Goal: Task Accomplishment & Management: Manage account settings

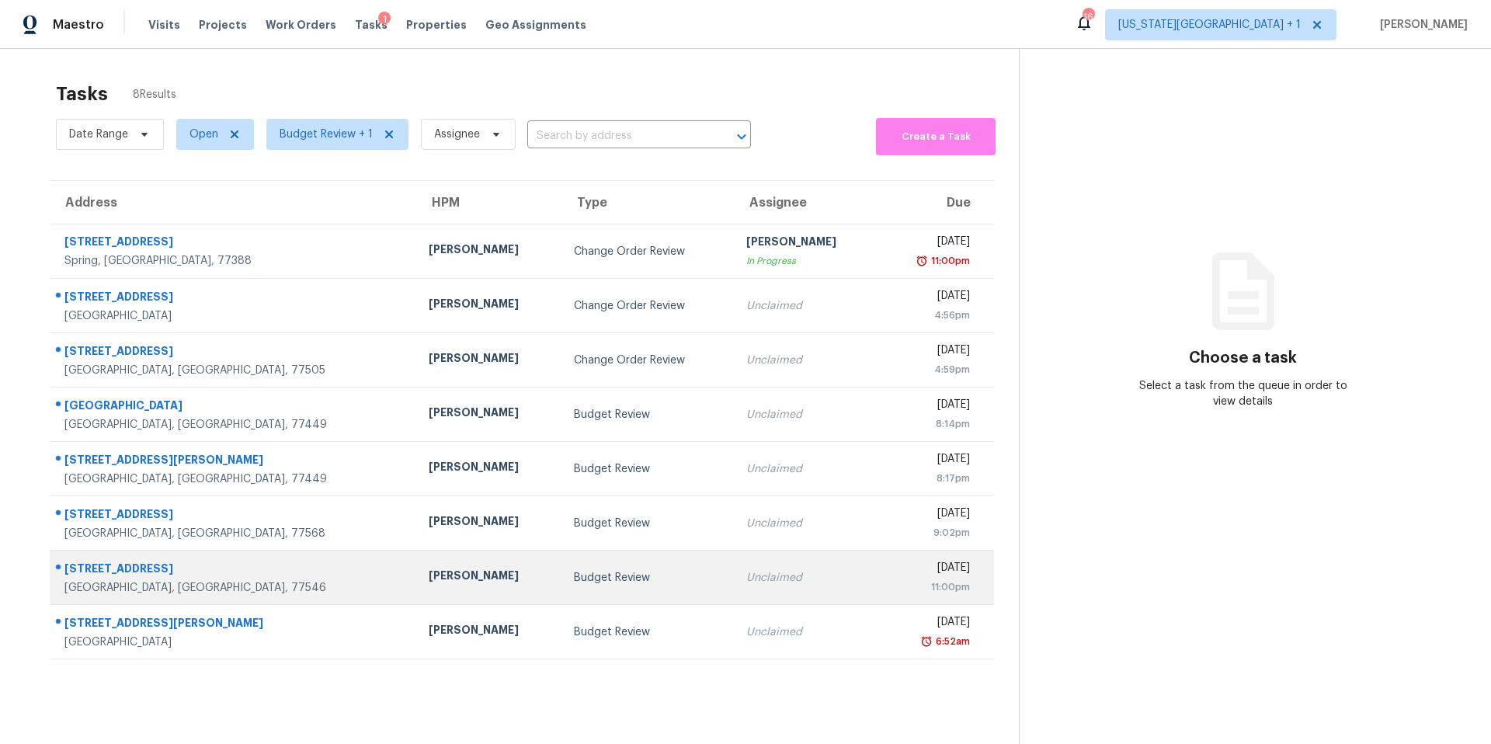
click at [574, 581] on div "Budget Review" at bounding box center [647, 578] width 147 height 16
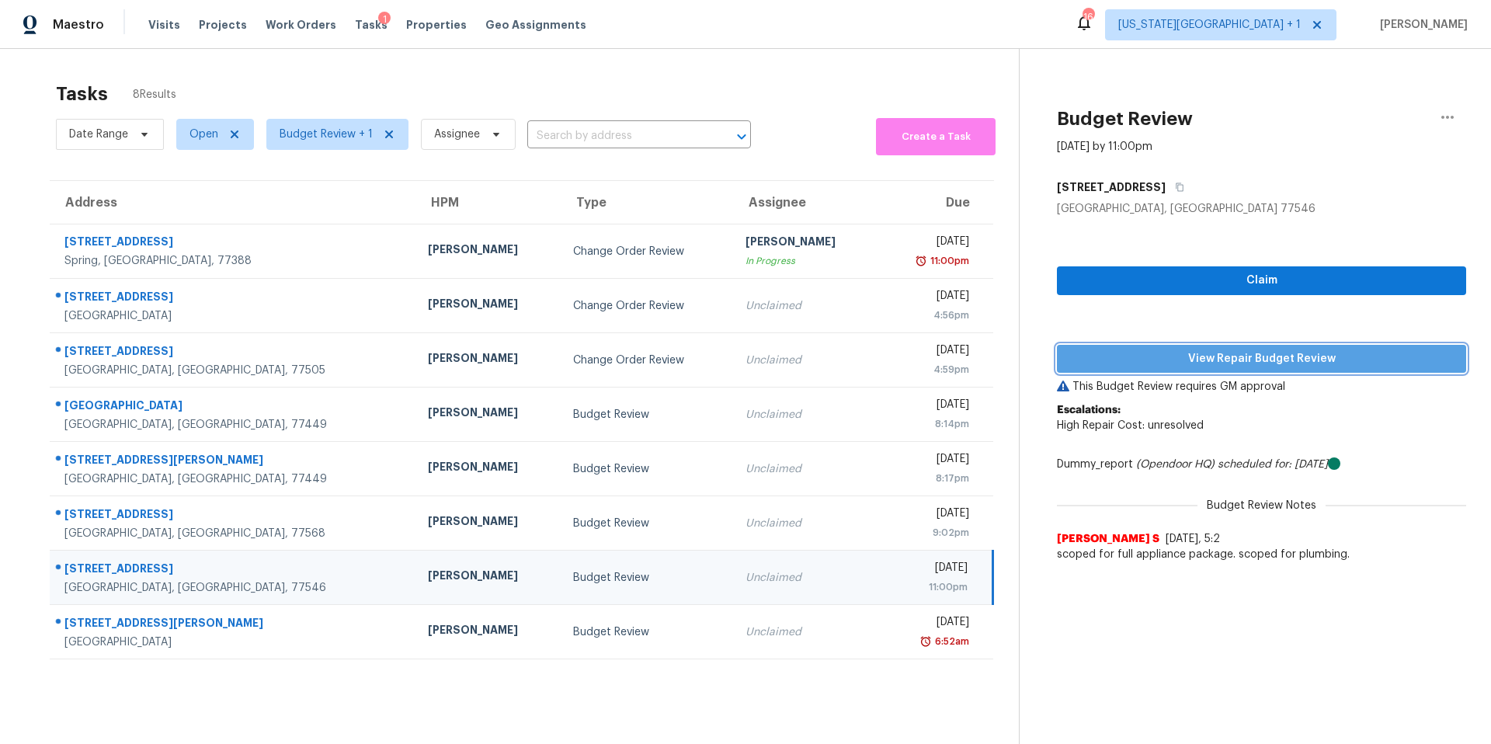
click at [1153, 353] on span "View Repair Budget Review" at bounding box center [1261, 358] width 384 height 19
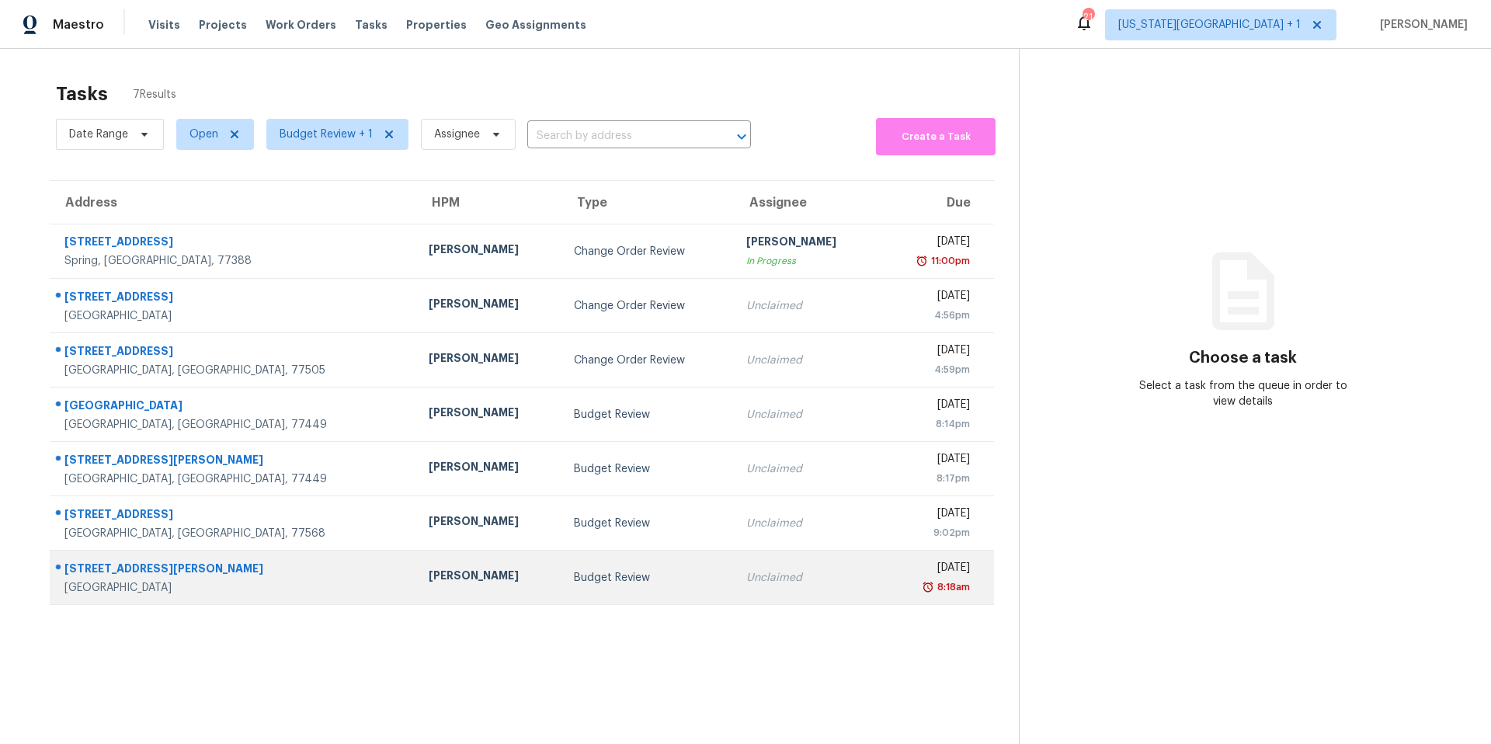
click at [429, 573] on div "[PERSON_NAME]" at bounding box center [489, 577] width 120 height 19
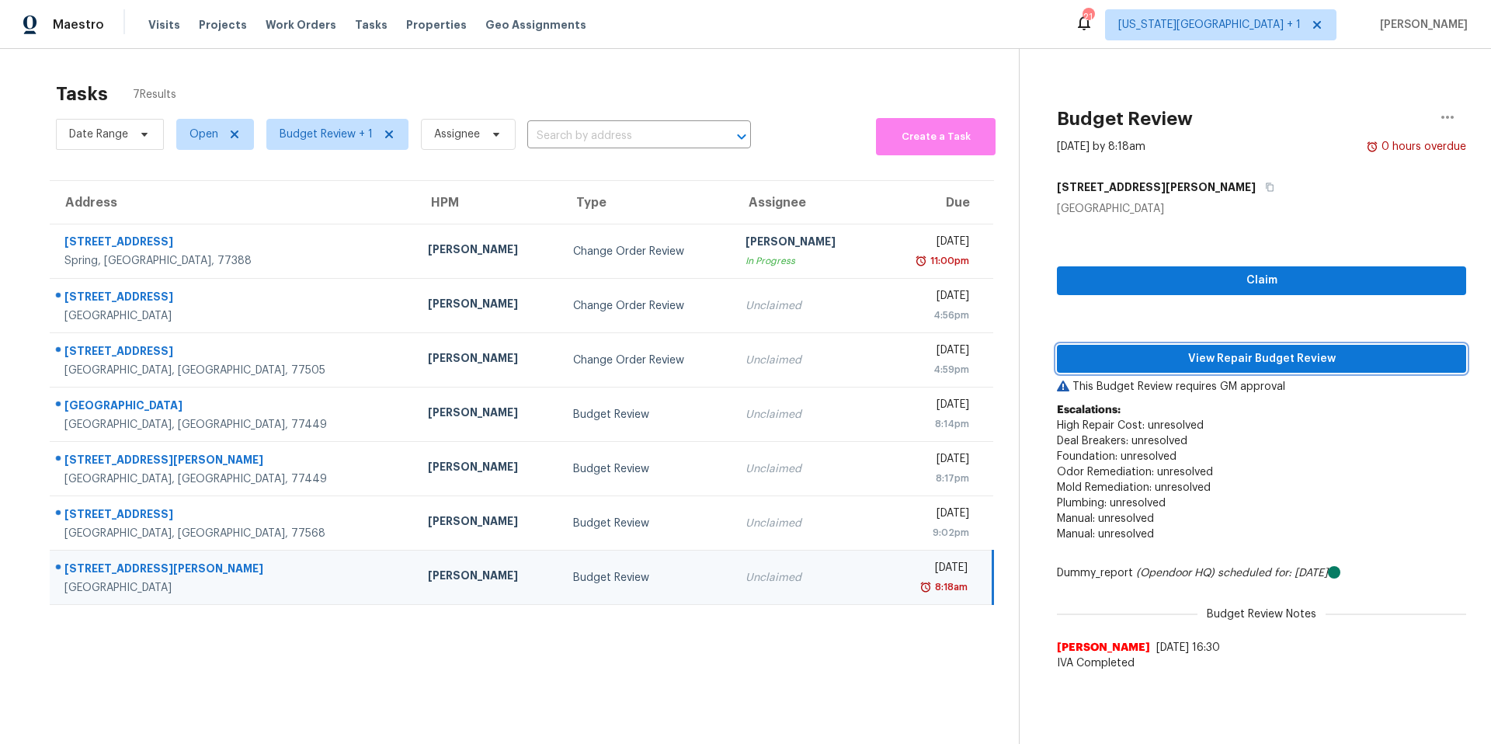
click at [1167, 365] on span "View Repair Budget Review" at bounding box center [1261, 358] width 384 height 19
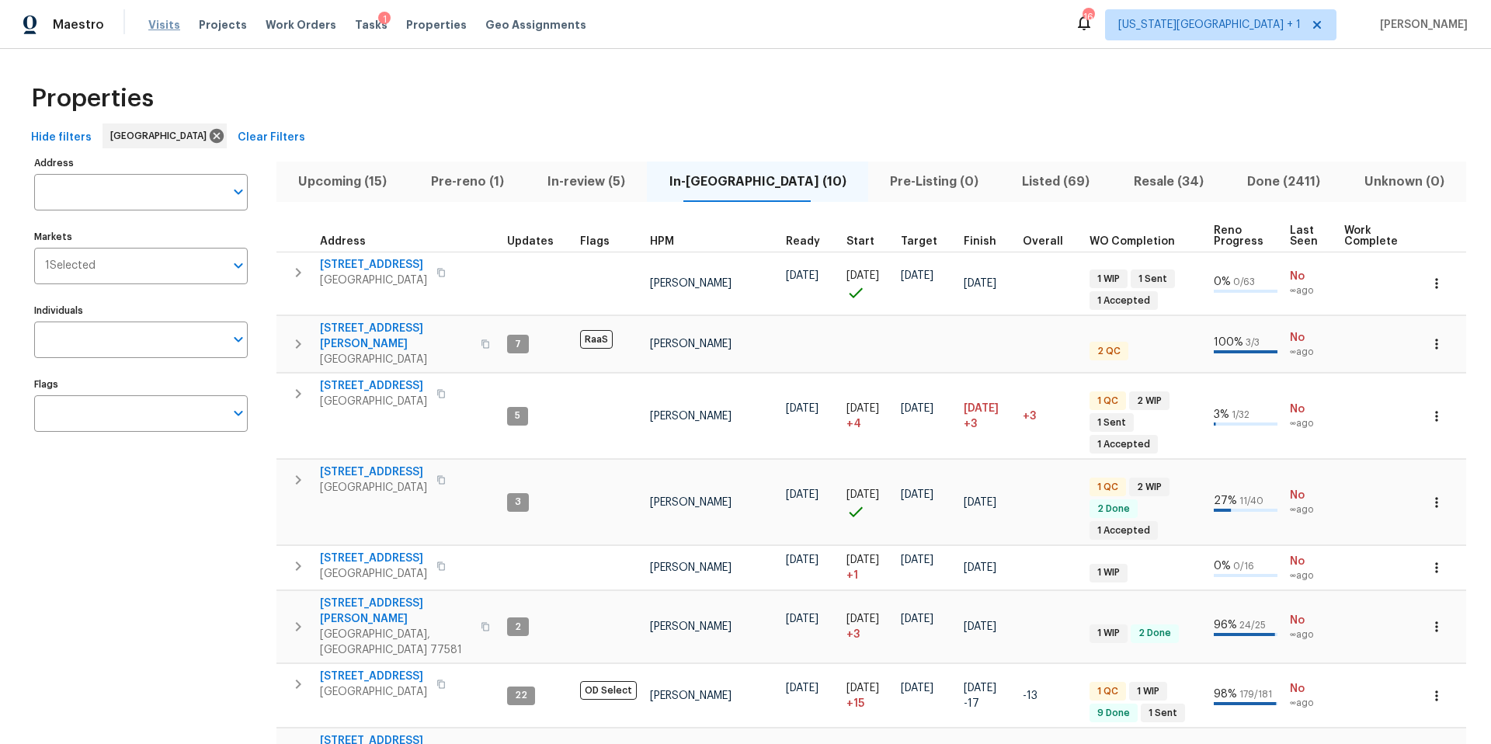
click at [154, 26] on span "Visits" at bounding box center [164, 25] width 32 height 16
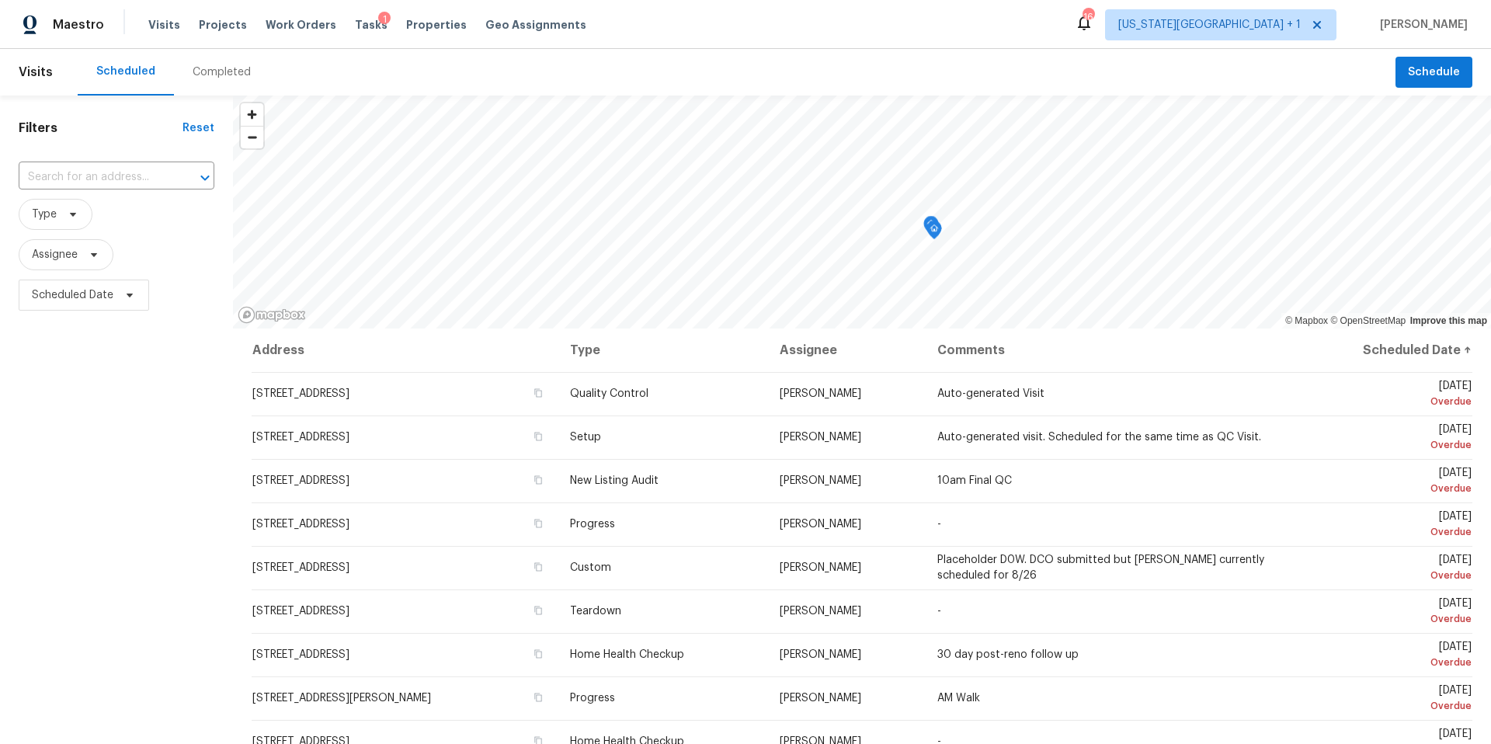
click at [212, 71] on div "Completed" at bounding box center [222, 72] width 58 height 16
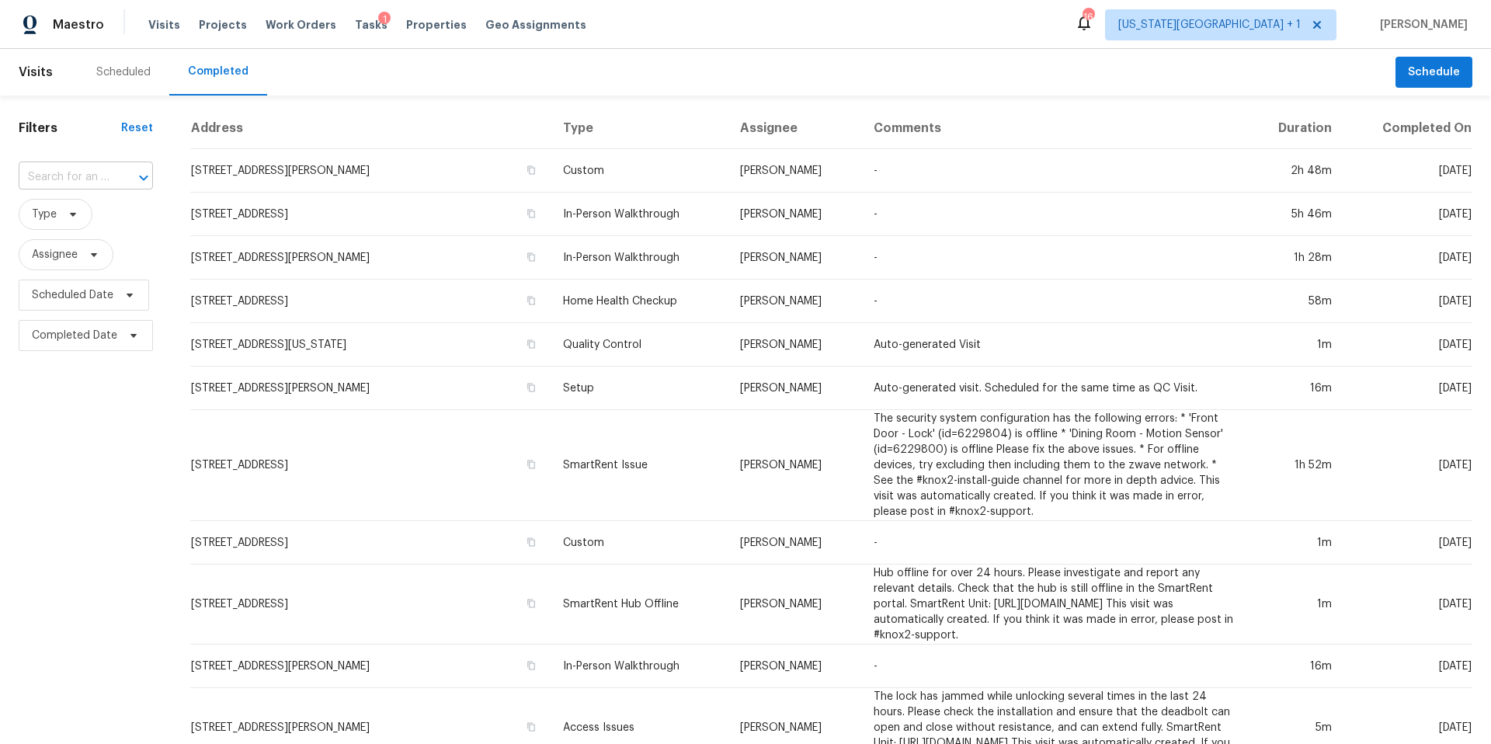
click at [108, 179] on div "​" at bounding box center [86, 177] width 134 height 24
click at [64, 176] on input "text" at bounding box center [64, 177] width 91 height 24
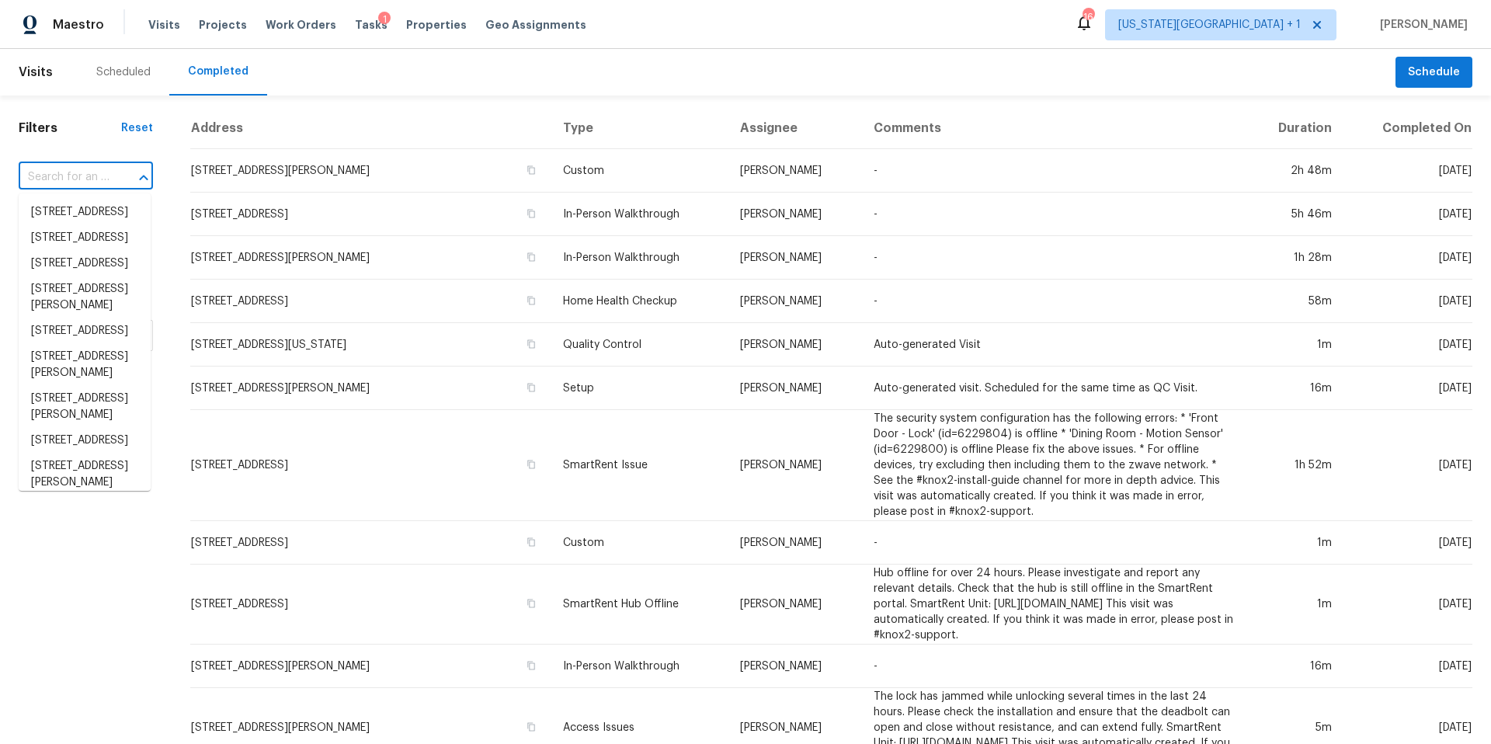
paste input "2206 Millhouse Rd, Houston, TX 77073"
type input "2206 Millhouse Rd, Houston, TX 77073"
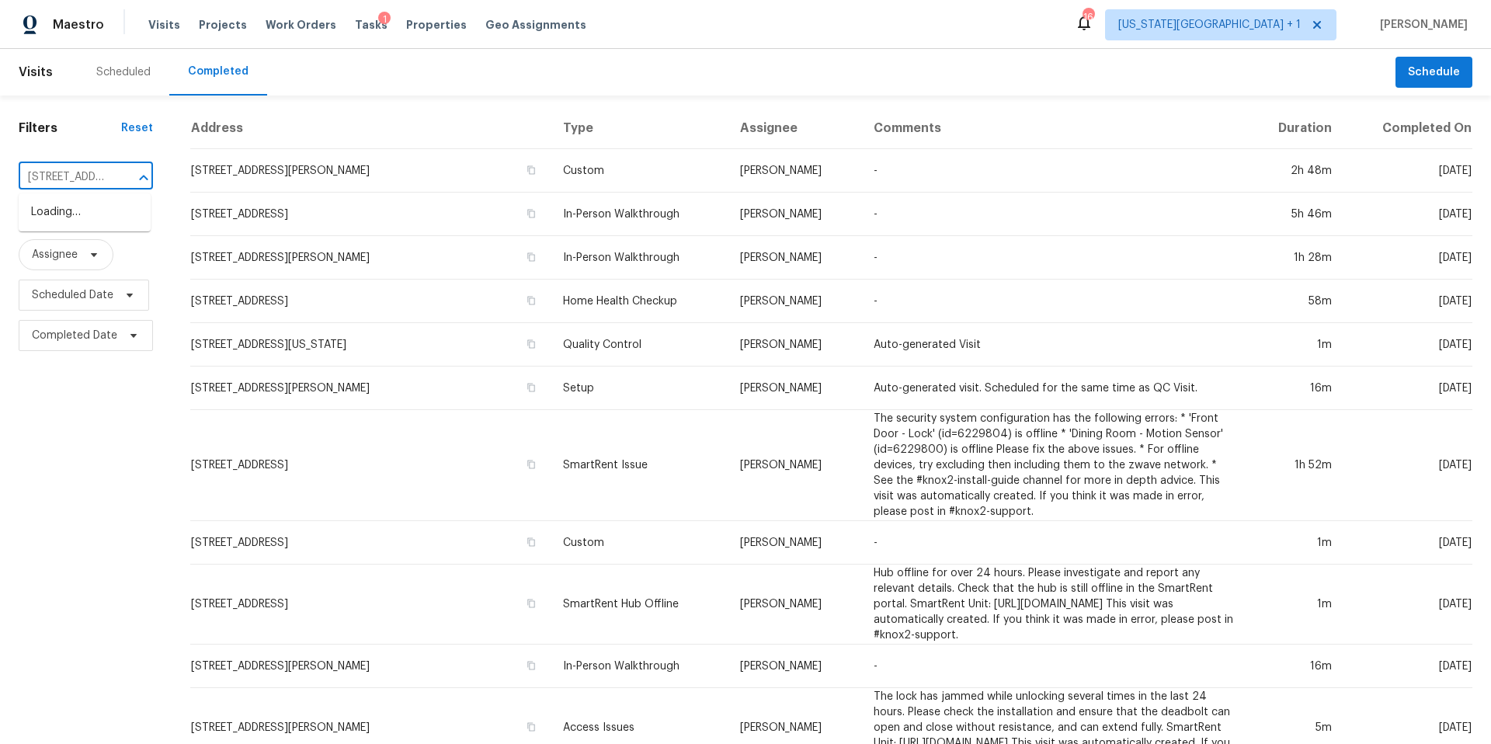
scroll to position [0, 116]
click at [79, 234] on li "2206 Millhouse Rd, Houston, TX 77073" at bounding box center [85, 221] width 132 height 42
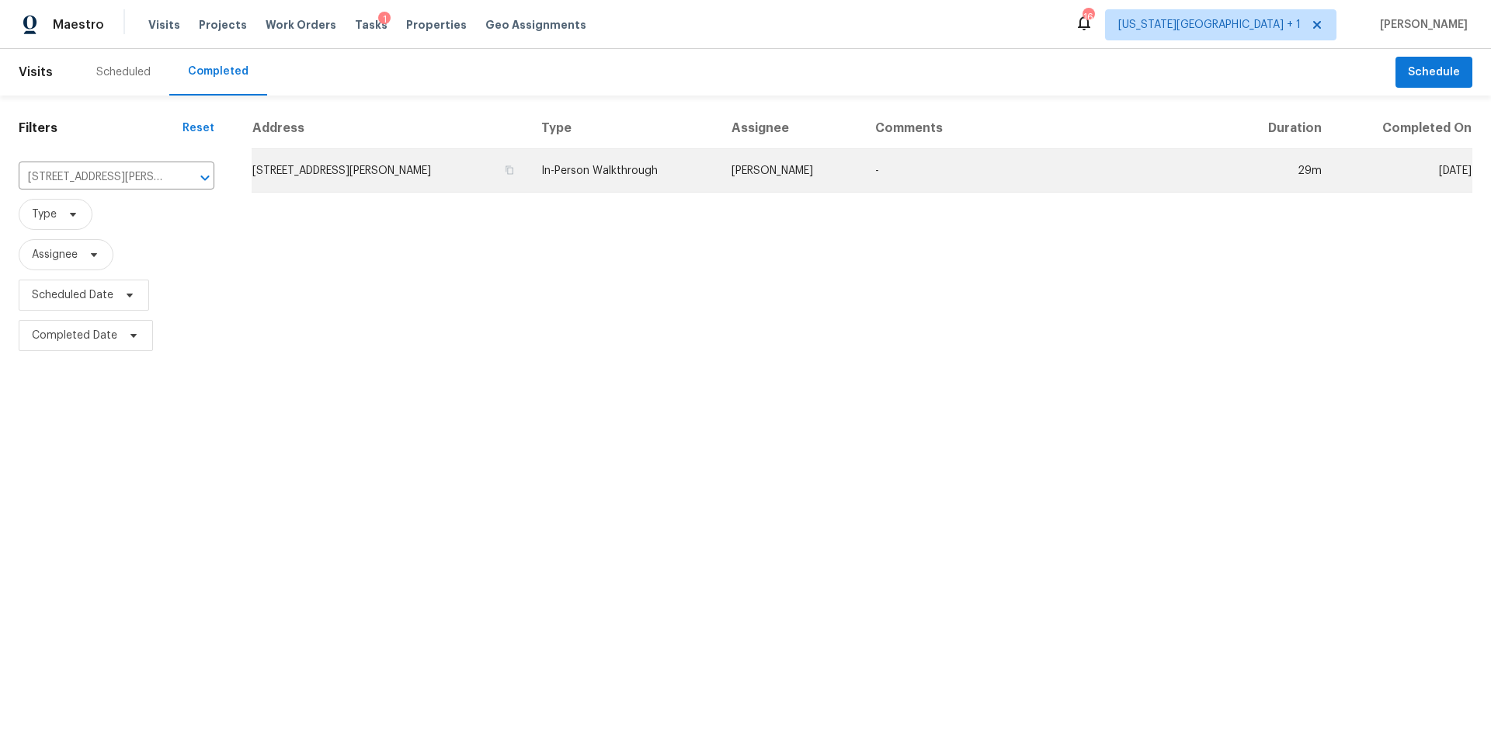
click at [309, 176] on td "2206 Millhouse Rd, Houston, TX 77073" at bounding box center [390, 170] width 277 height 43
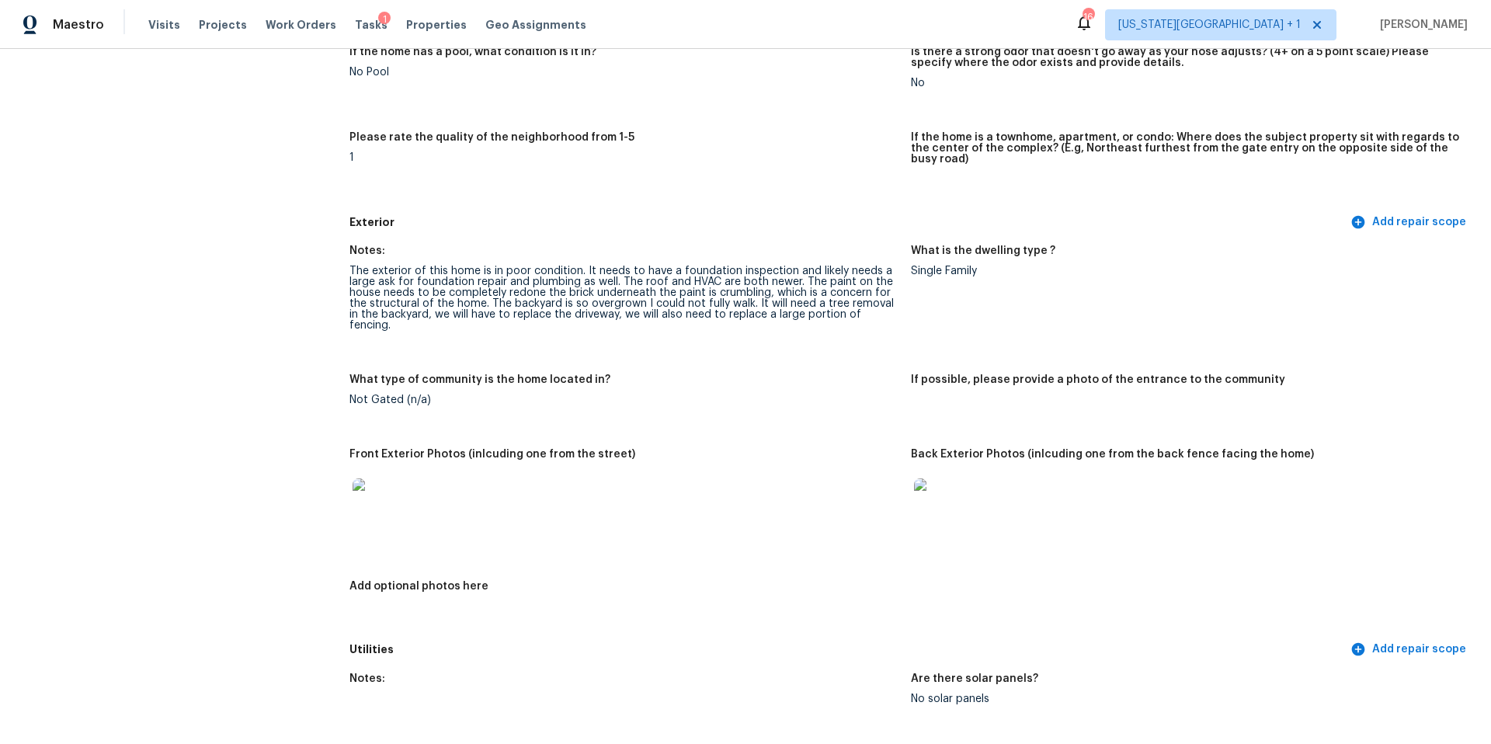
scroll to position [420, 0]
click at [387, 487] on img at bounding box center [378, 503] width 50 height 50
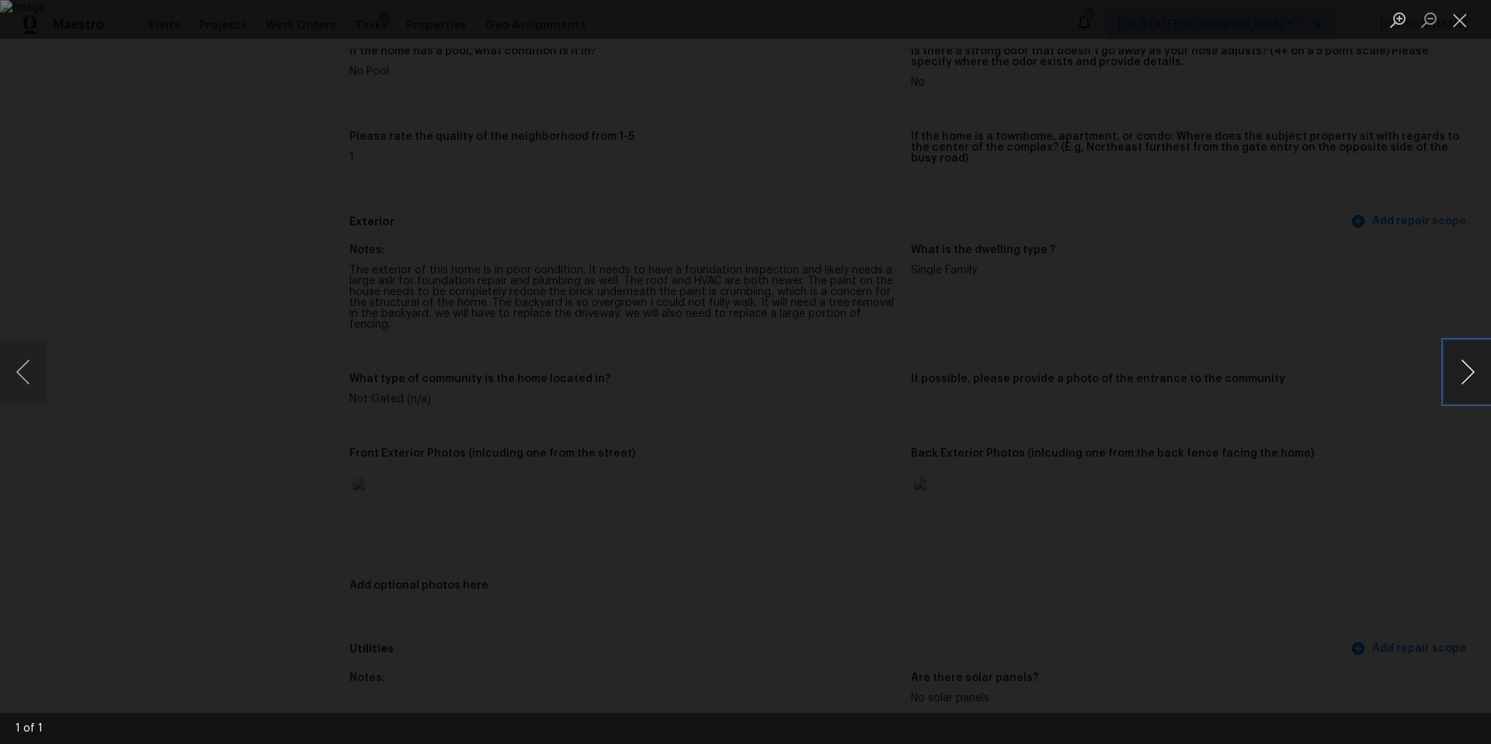
click at [1469, 382] on button "Next image" at bounding box center [1467, 372] width 47 height 62
click at [1397, 398] on div "Lightbox" at bounding box center [745, 372] width 1491 height 744
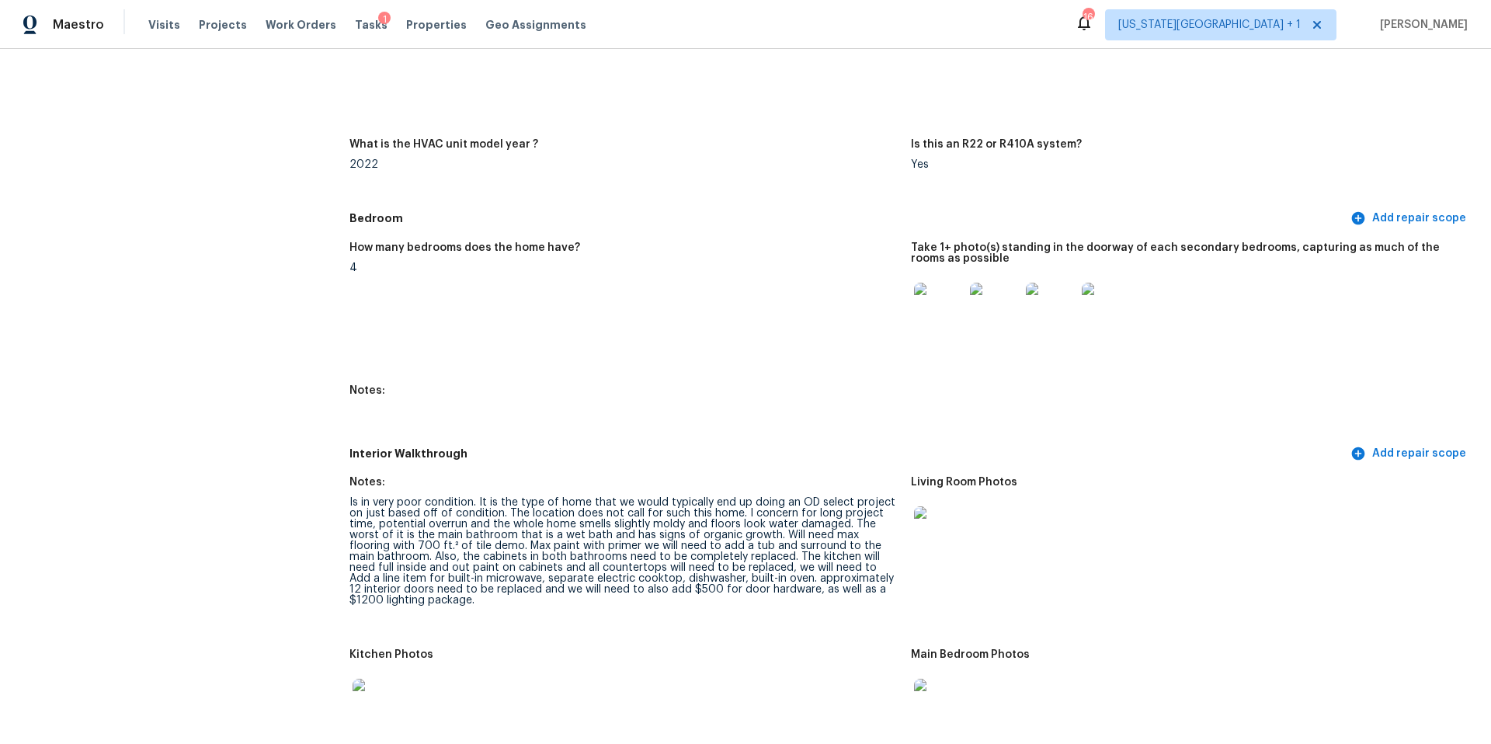
scroll to position [1471, 0]
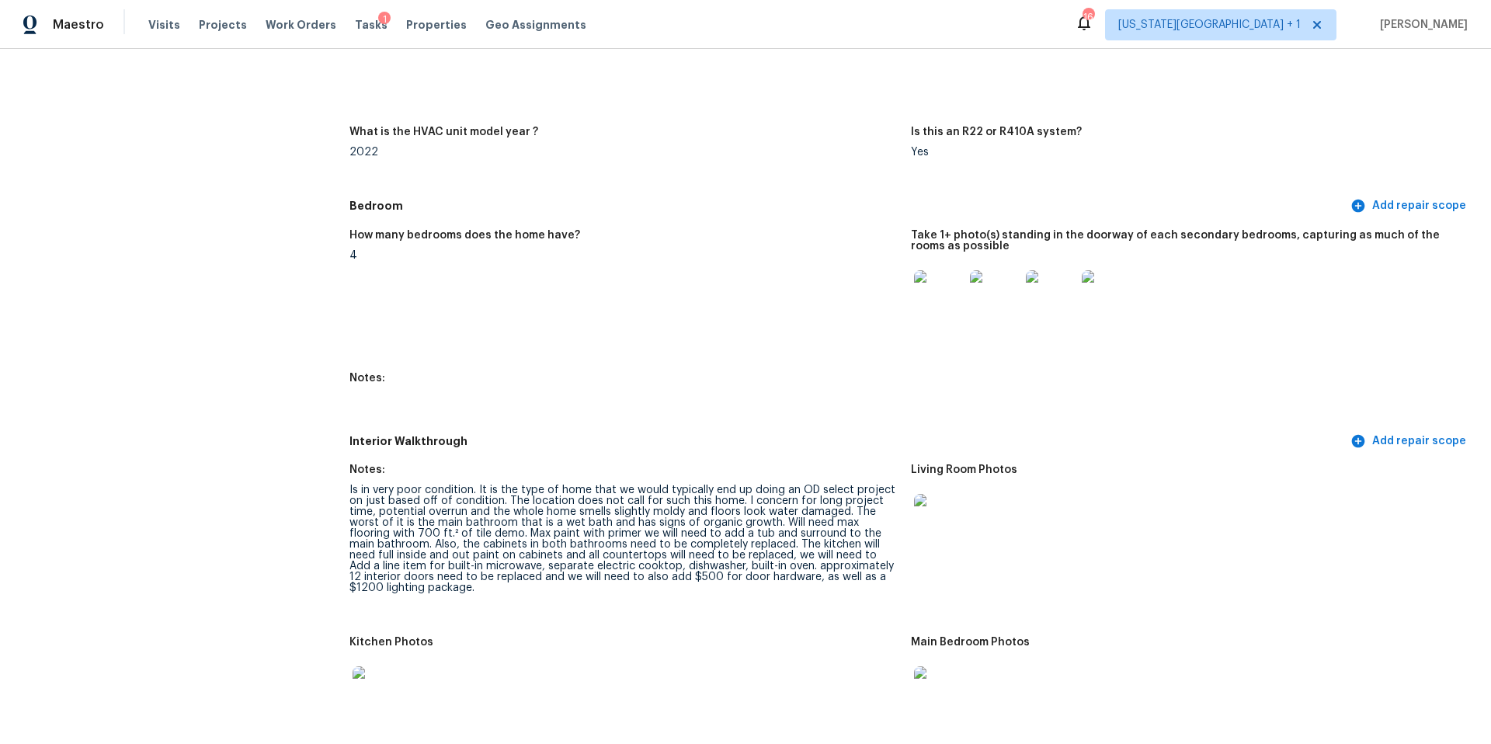
click at [932, 272] on img at bounding box center [939, 295] width 50 height 50
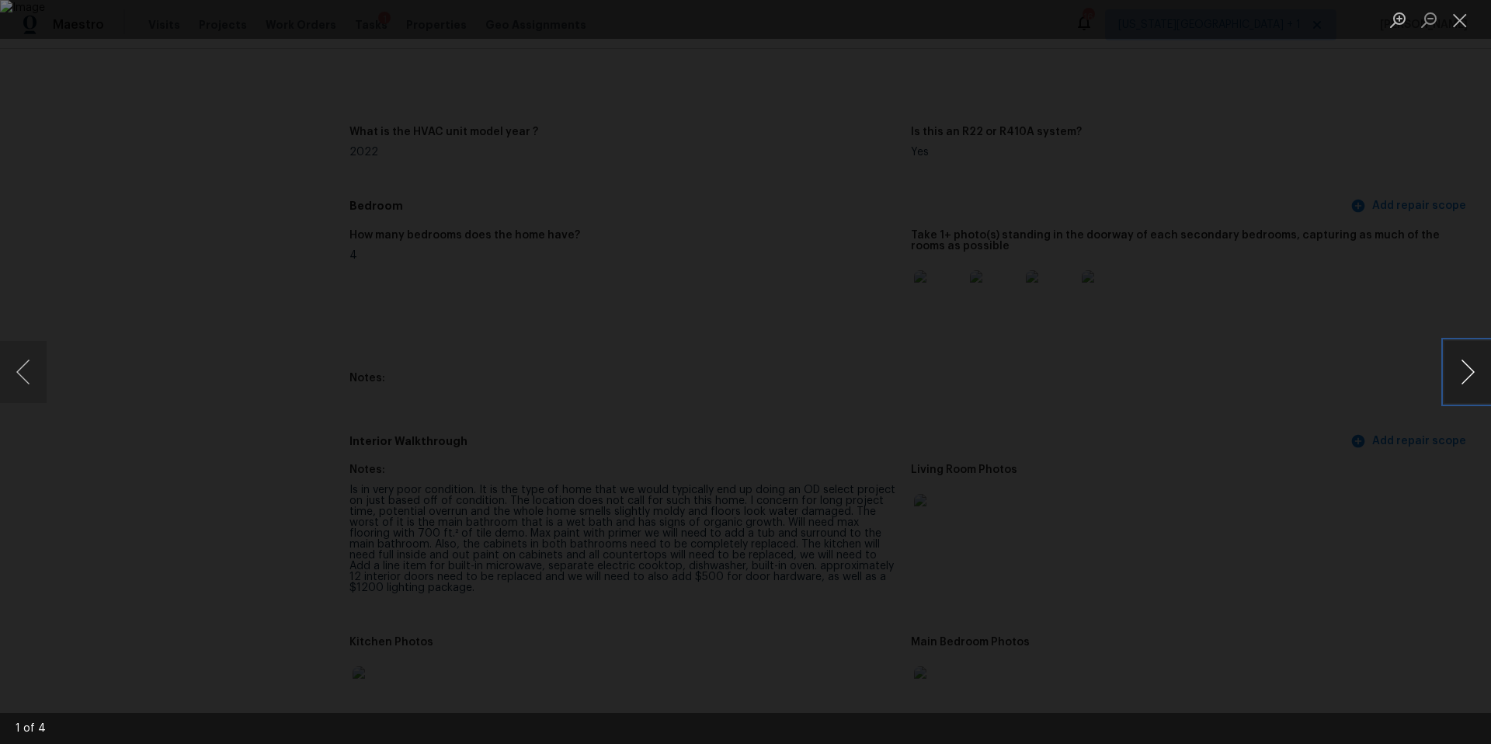
click at [1462, 367] on button "Next image" at bounding box center [1467, 372] width 47 height 62
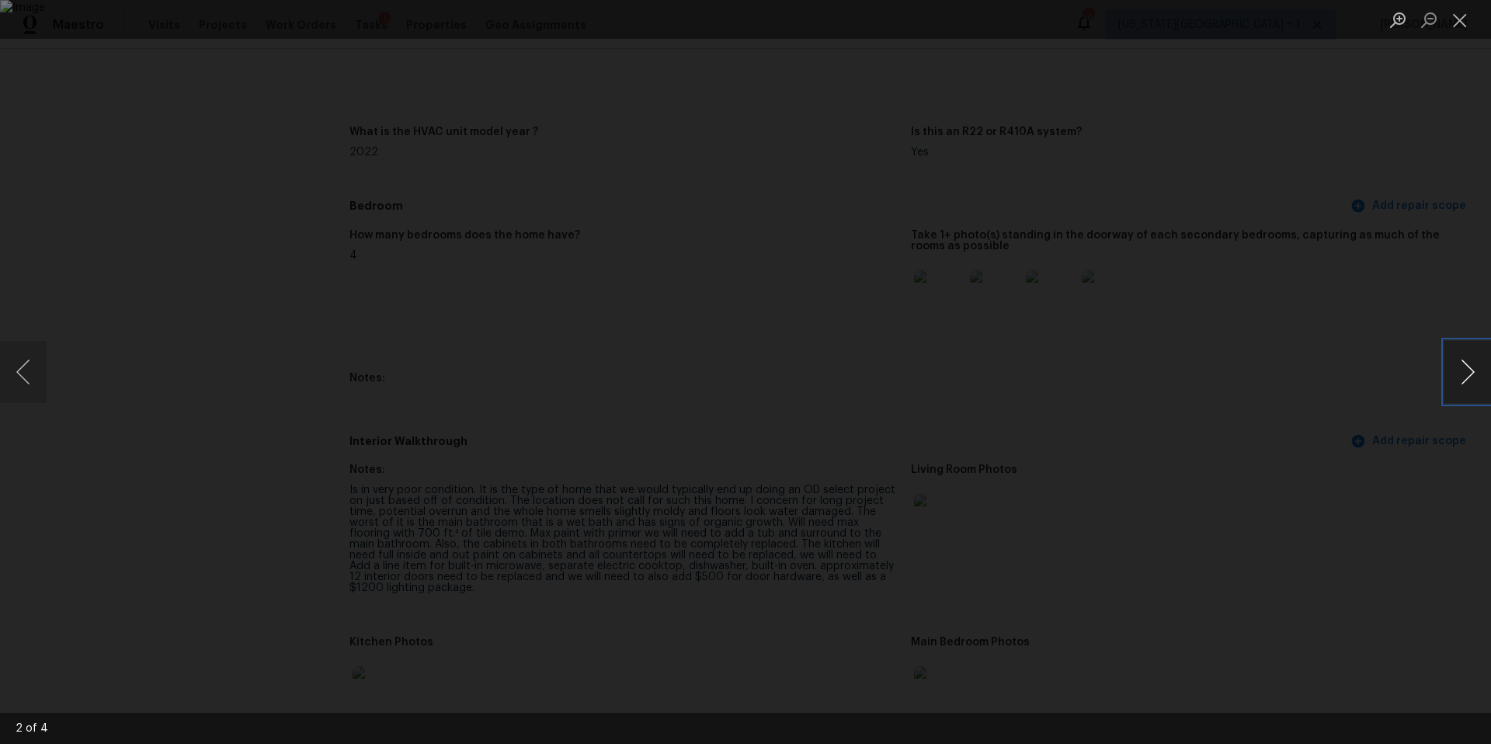
click at [1462, 367] on button "Next image" at bounding box center [1467, 372] width 47 height 62
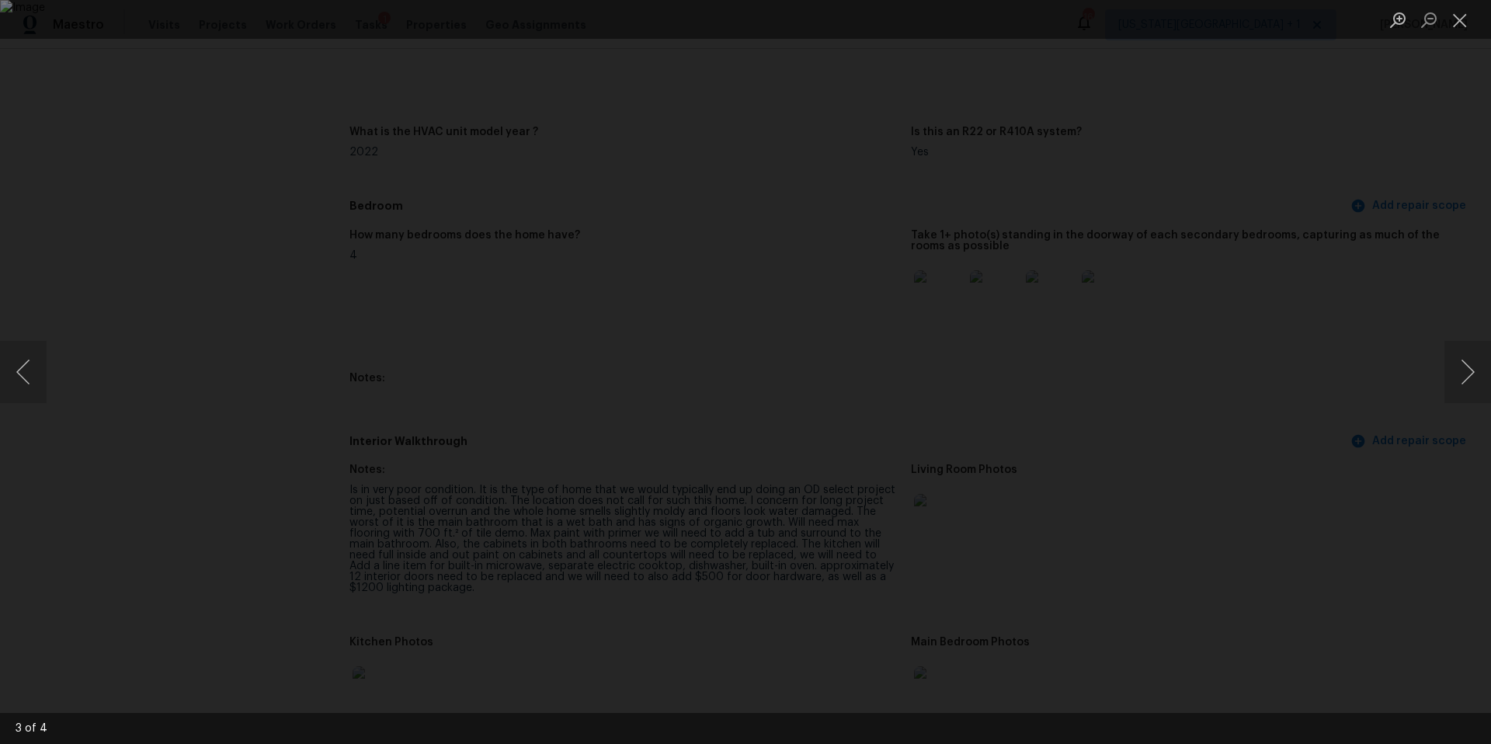
click at [1294, 370] on div "Lightbox" at bounding box center [745, 372] width 1491 height 744
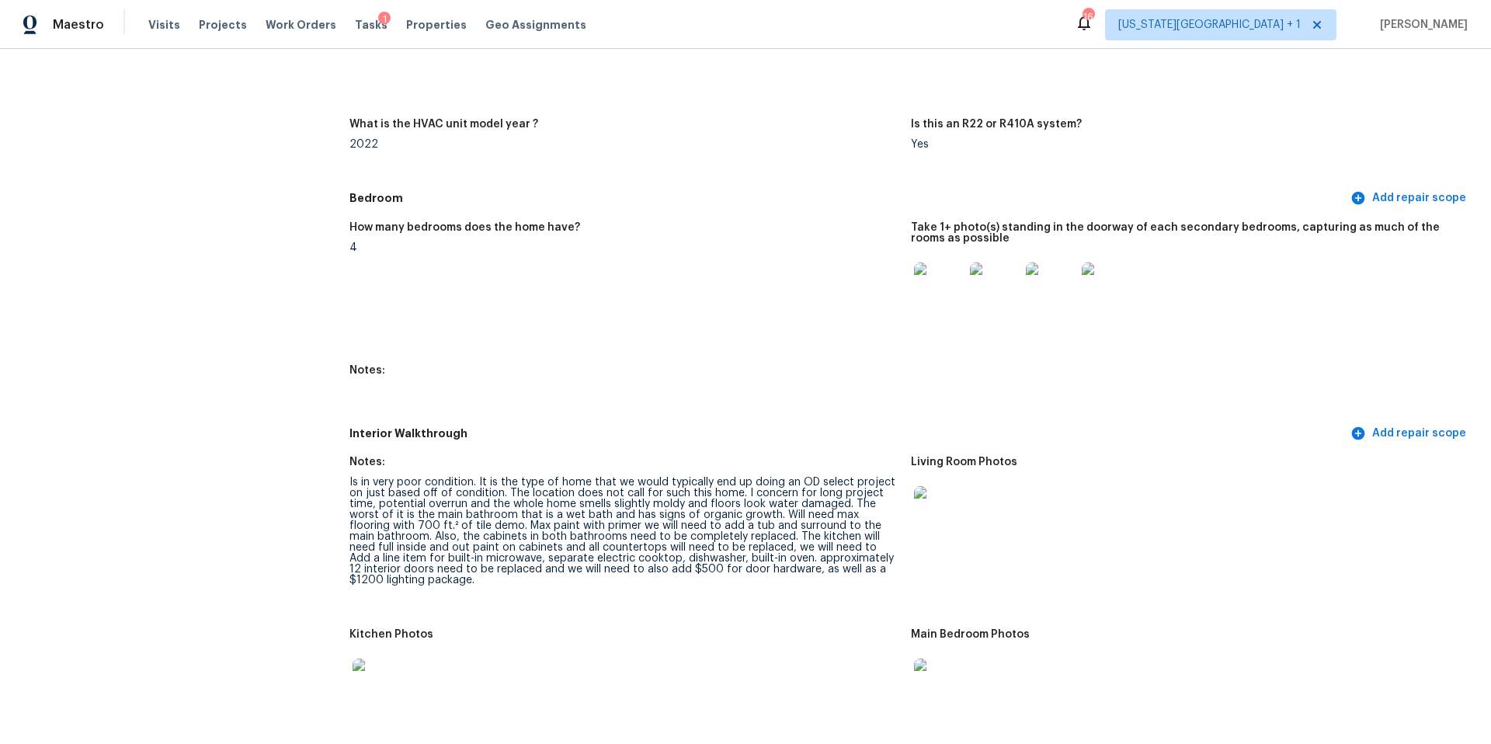
scroll to position [1480, 0]
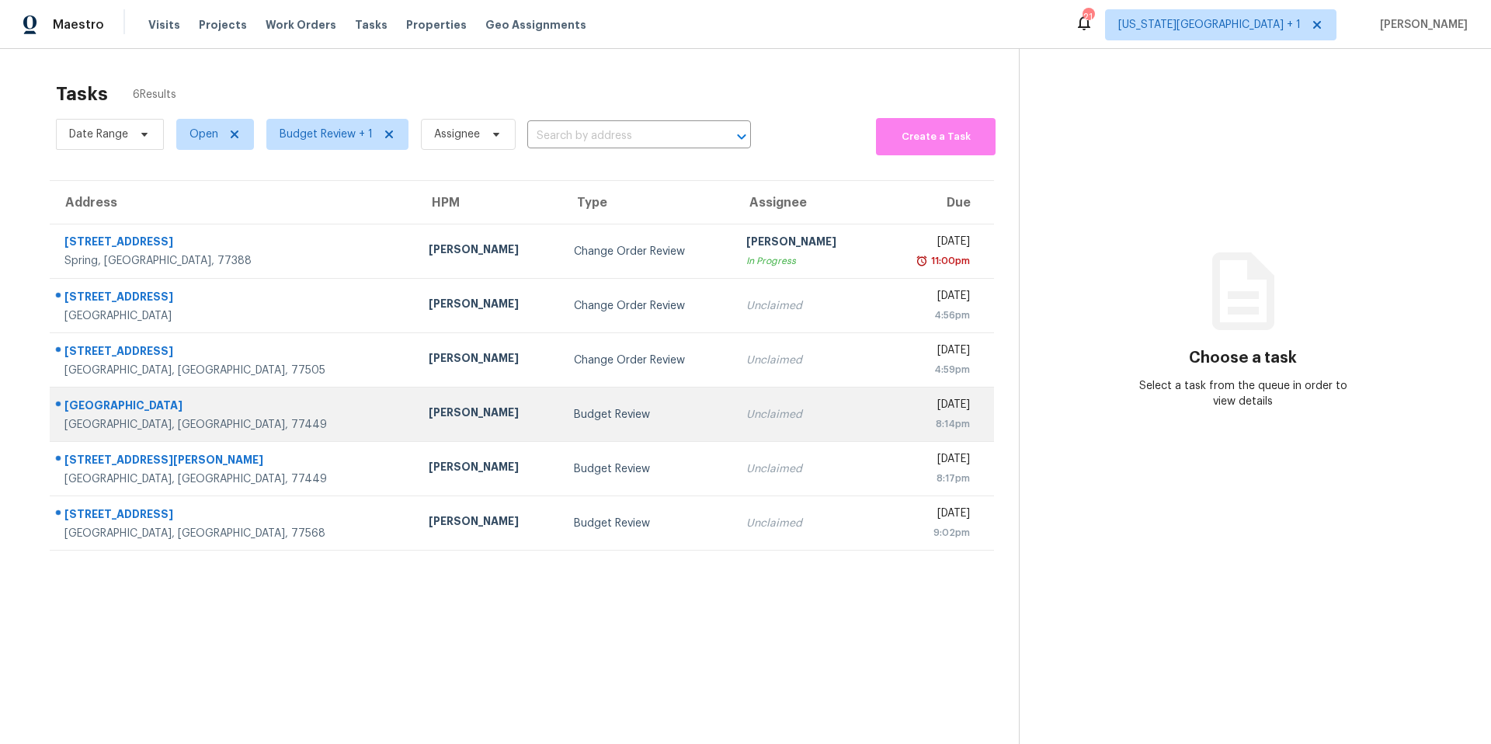
click at [429, 405] on div "[PERSON_NAME]" at bounding box center [489, 414] width 120 height 19
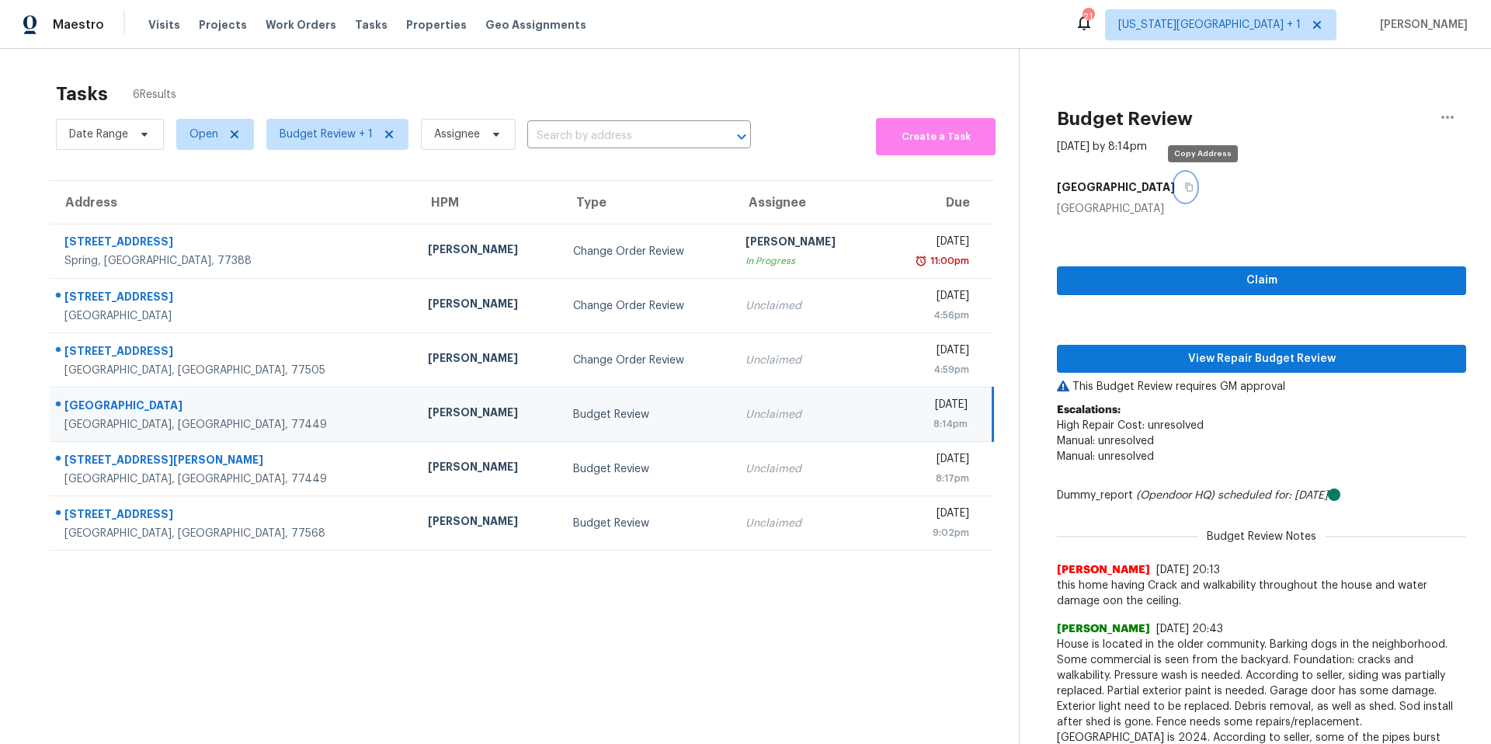
click at [1193, 189] on icon "button" at bounding box center [1188, 186] width 9 height 9
click at [1183, 365] on span "View Repair Budget Review" at bounding box center [1261, 358] width 384 height 19
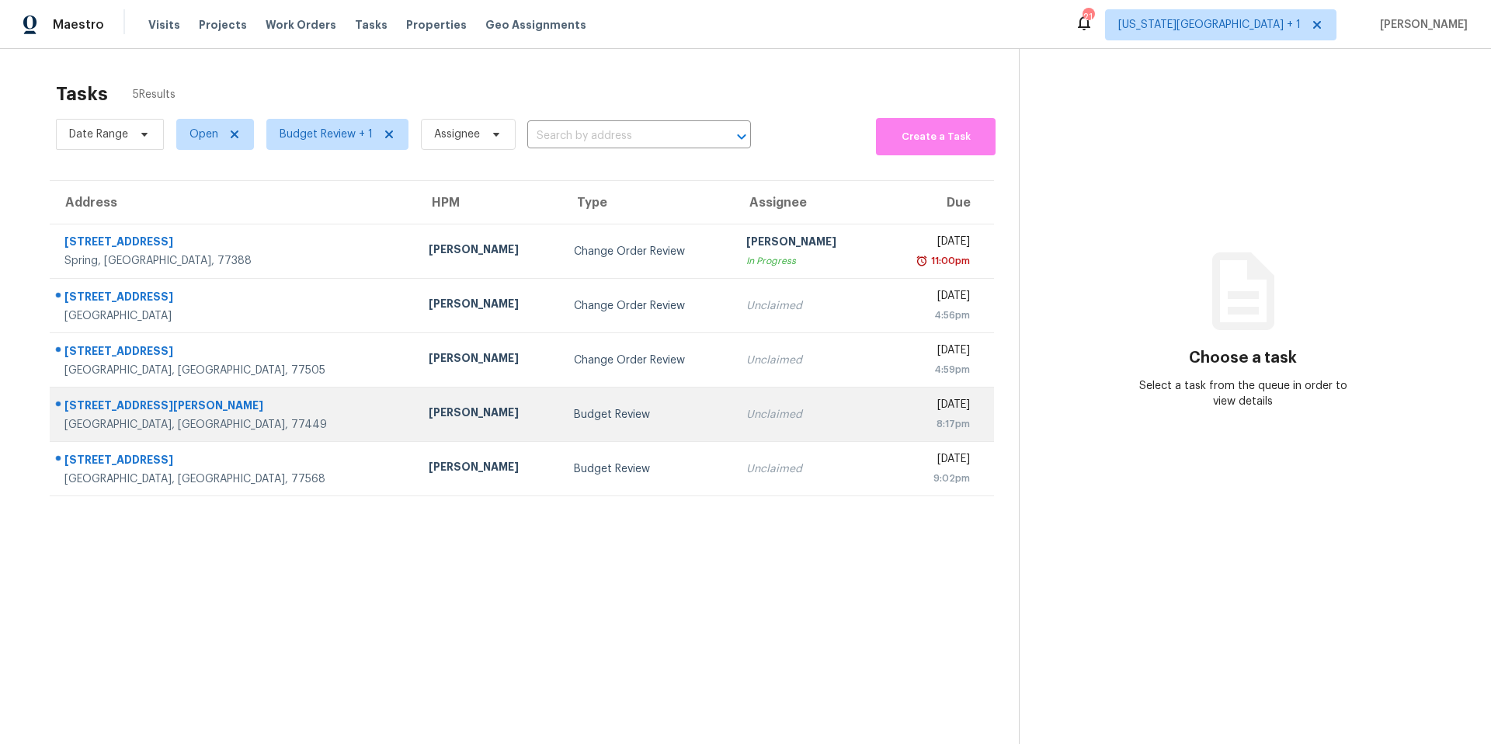
click at [429, 424] on div "Maria Zakharnitskaia" at bounding box center [489, 414] width 120 height 19
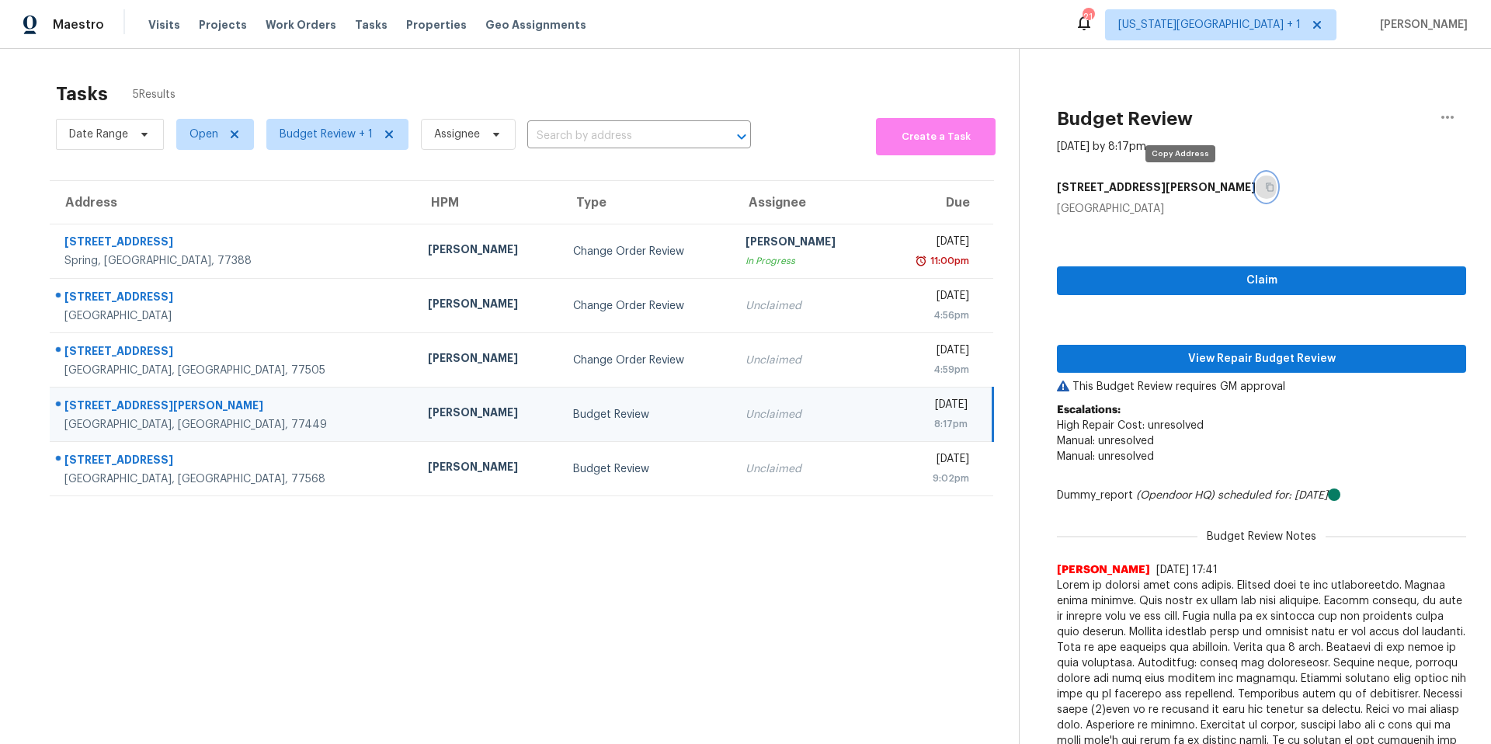
click at [1266, 191] on icon "button" at bounding box center [1270, 187] width 8 height 9
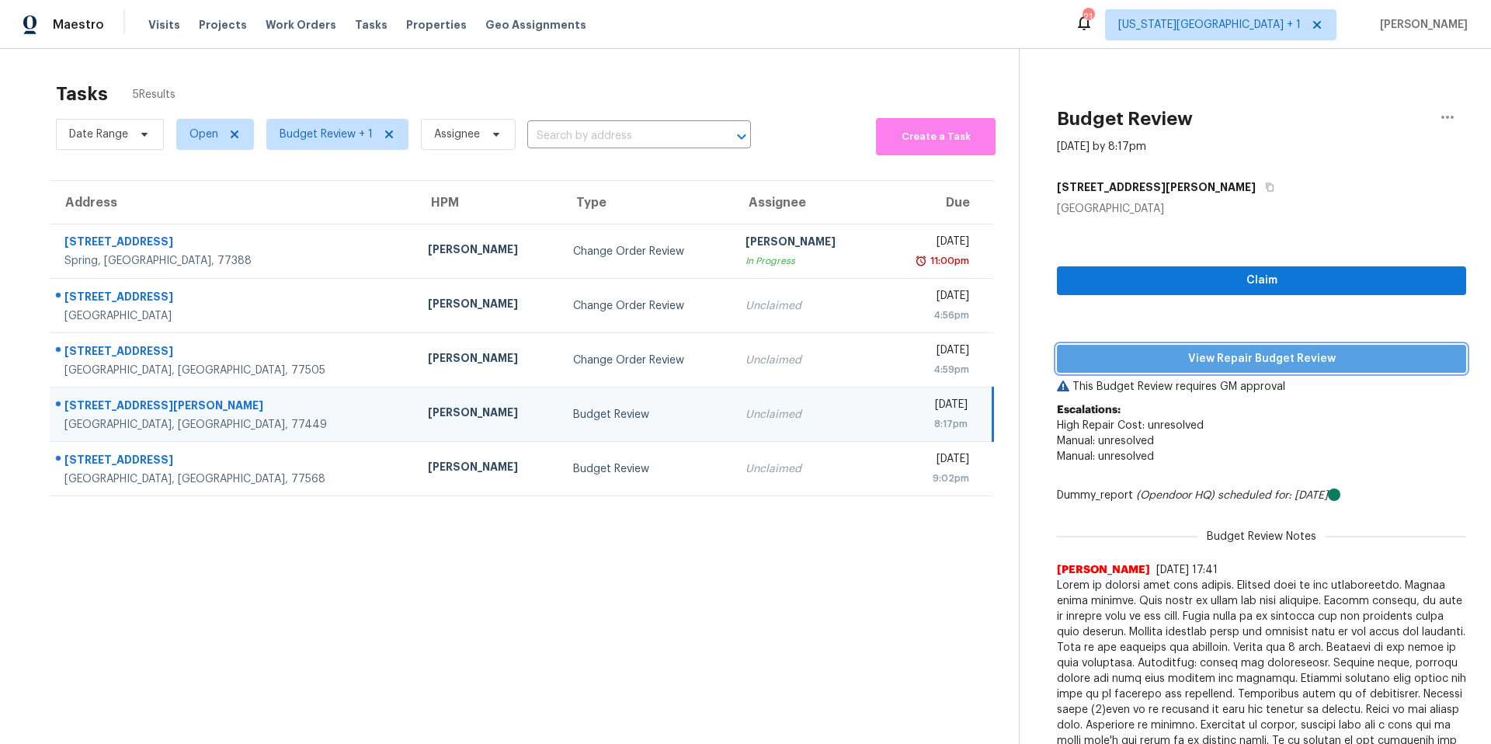
click at [1159, 360] on span "View Repair Budget Review" at bounding box center [1261, 358] width 384 height 19
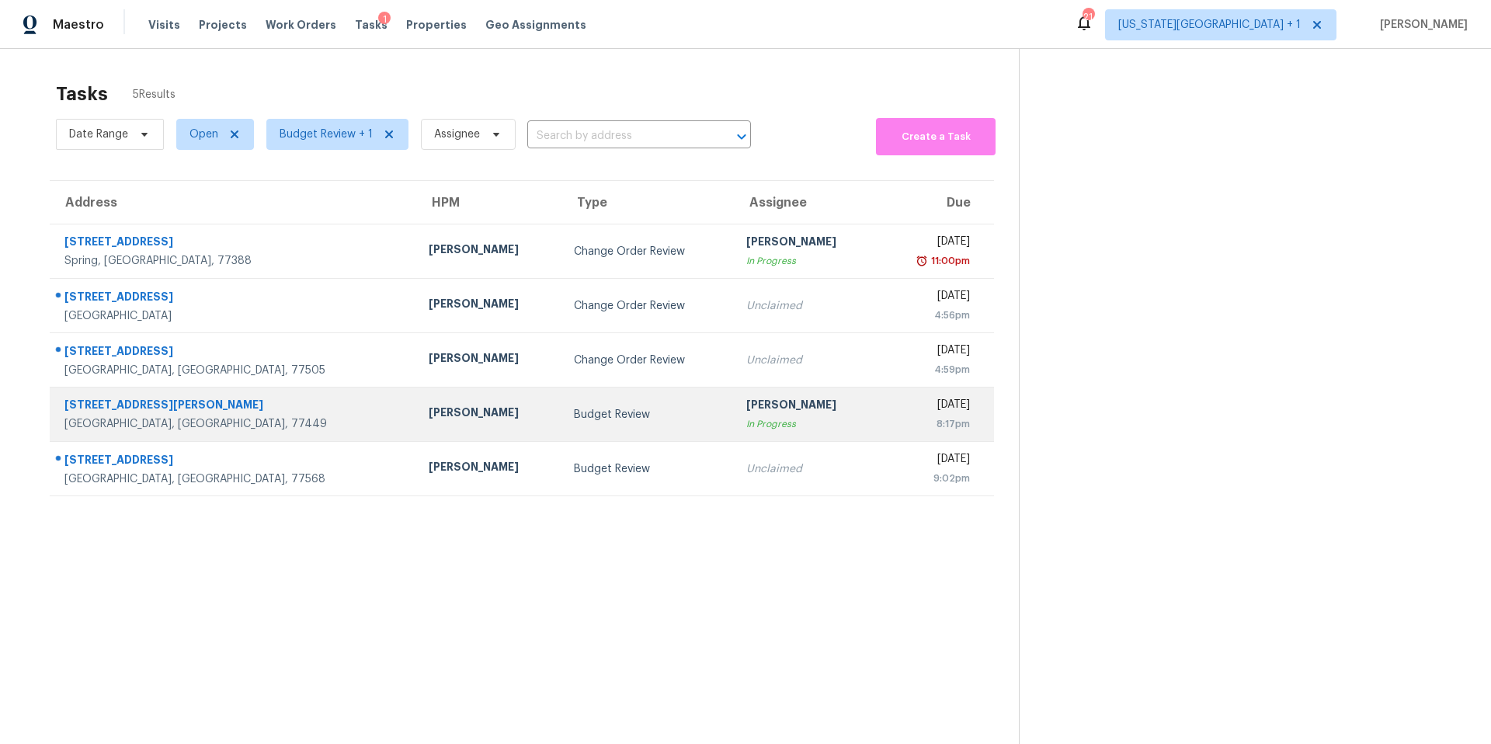
click at [416, 395] on td "[PERSON_NAME]" at bounding box center [488, 414] width 145 height 54
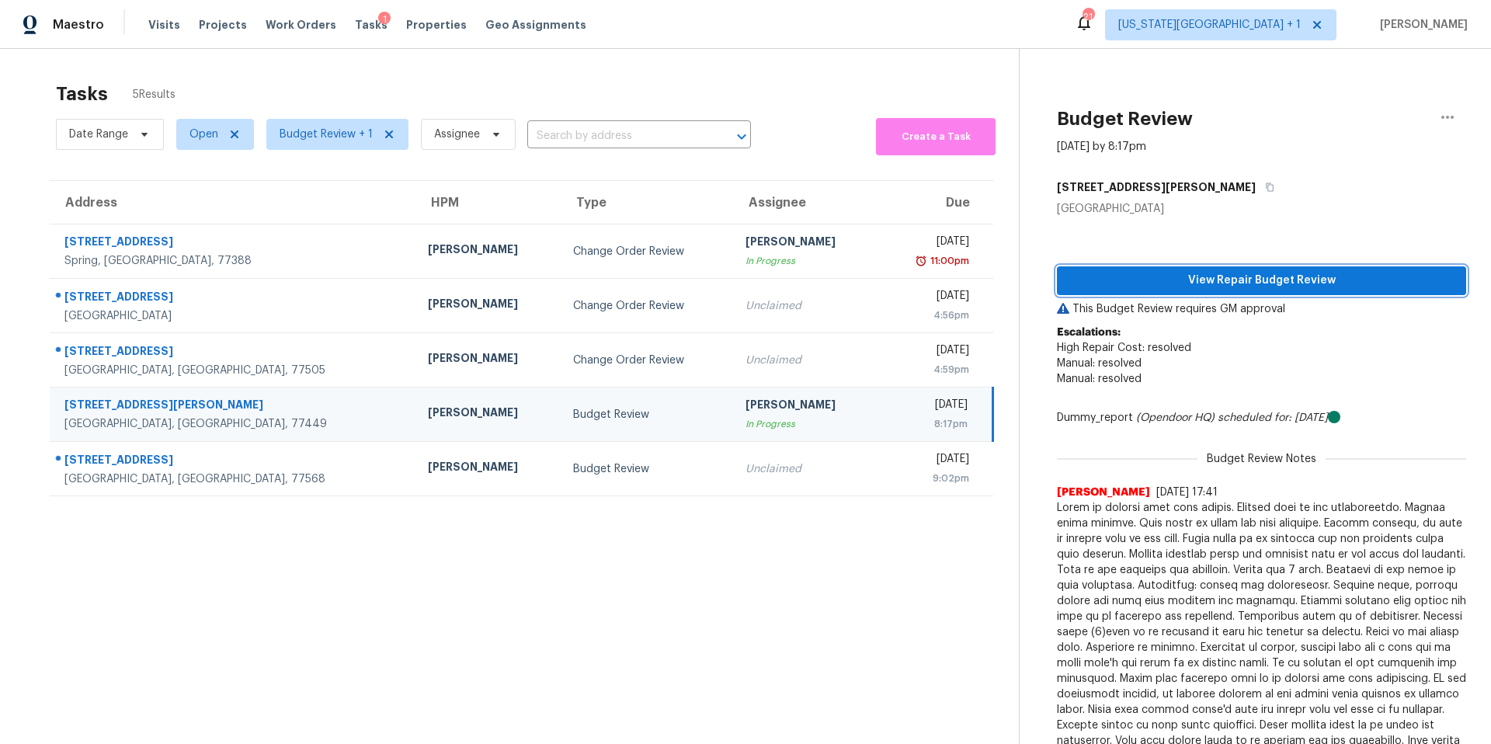
click at [1107, 281] on span "View Repair Budget Review" at bounding box center [1261, 280] width 384 height 19
